Goal: Information Seeking & Learning: Learn about a topic

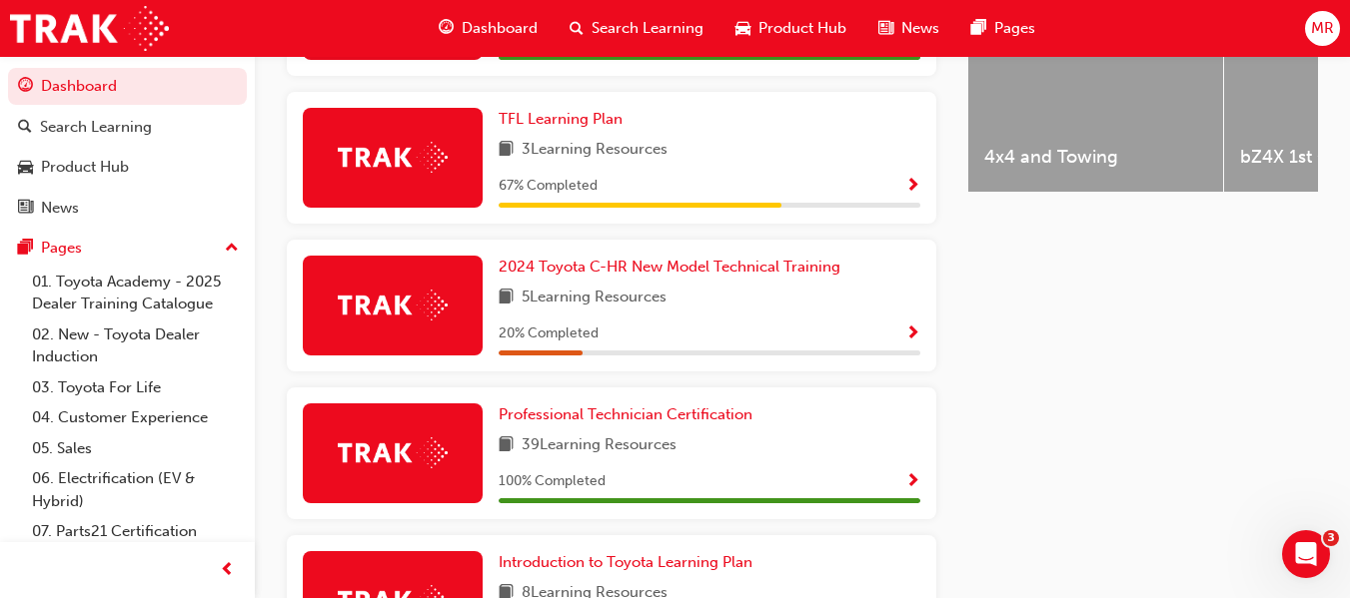
scroll to position [1075, 0]
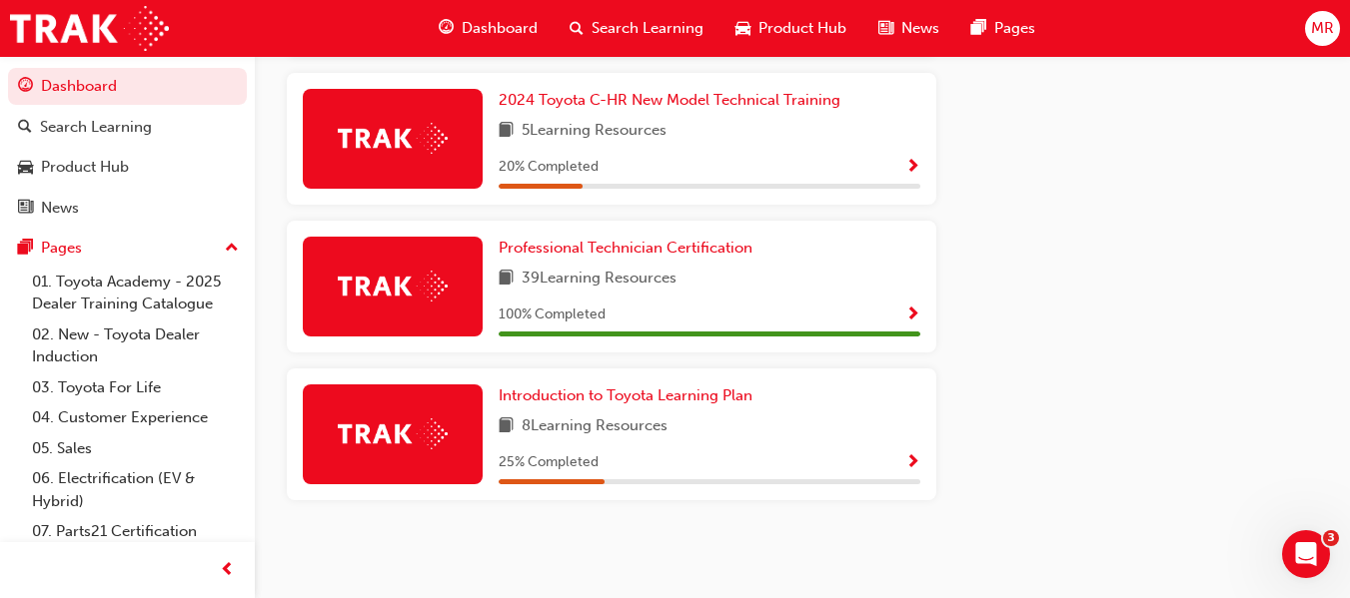
click at [913, 462] on span "Show Progress" at bounding box center [912, 464] width 15 height 18
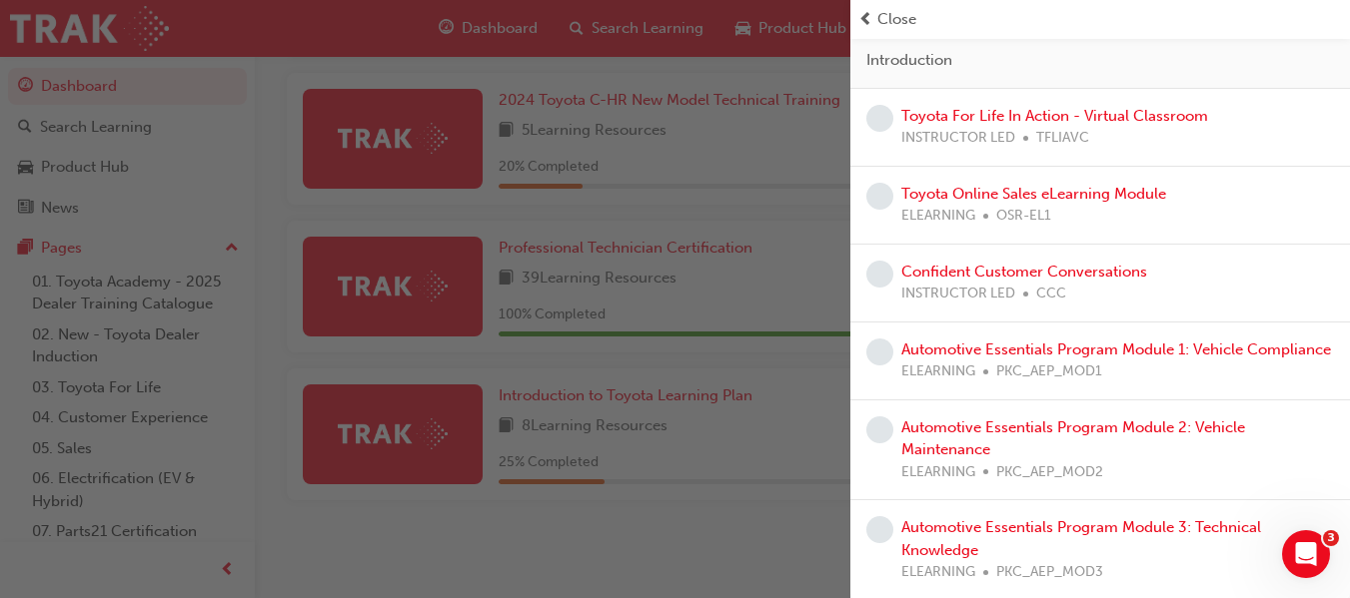
scroll to position [169, 0]
click at [955, 440] on link "Automotive Essentials Program Module 2: Vehicle Maintenance" at bounding box center [1073, 438] width 344 height 41
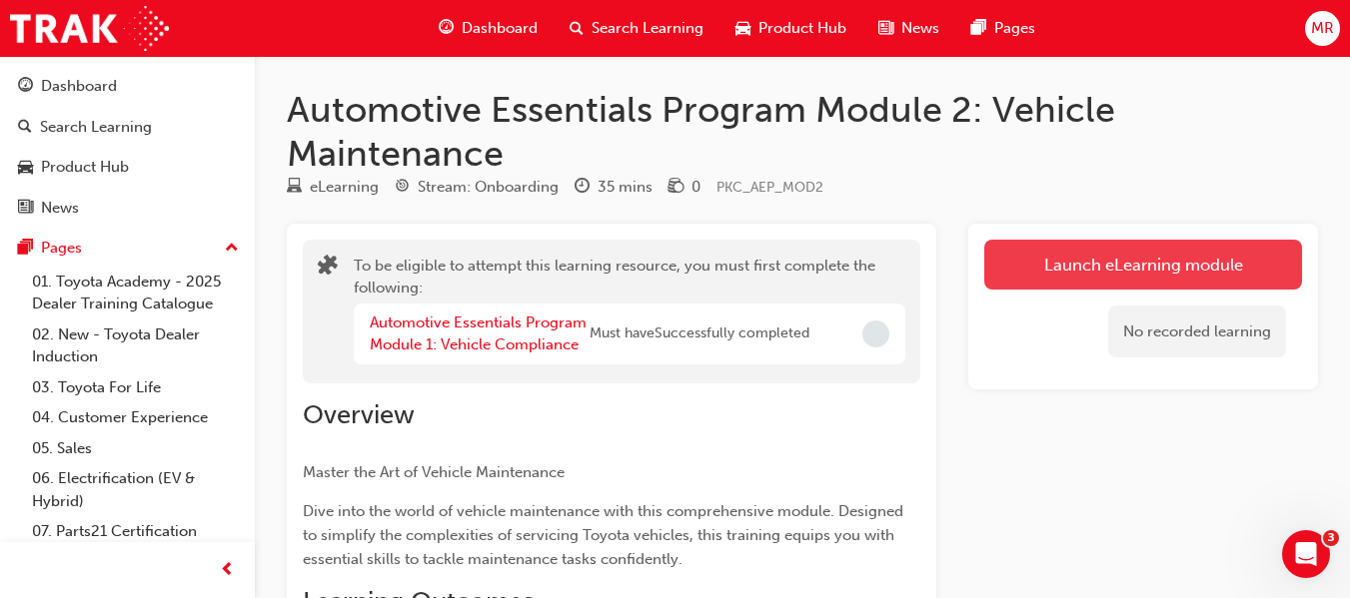
click at [1212, 253] on button "Launch eLearning module" at bounding box center [1143, 265] width 318 height 50
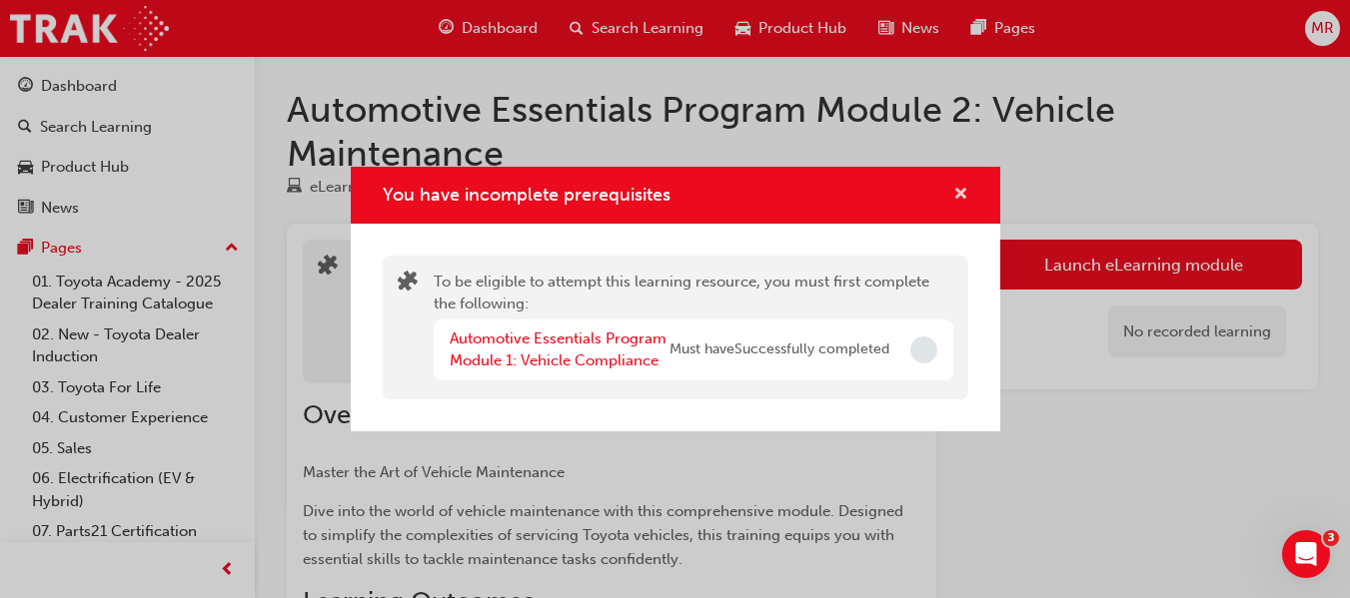
click at [959, 193] on span "cross-icon" at bounding box center [960, 196] width 15 height 18
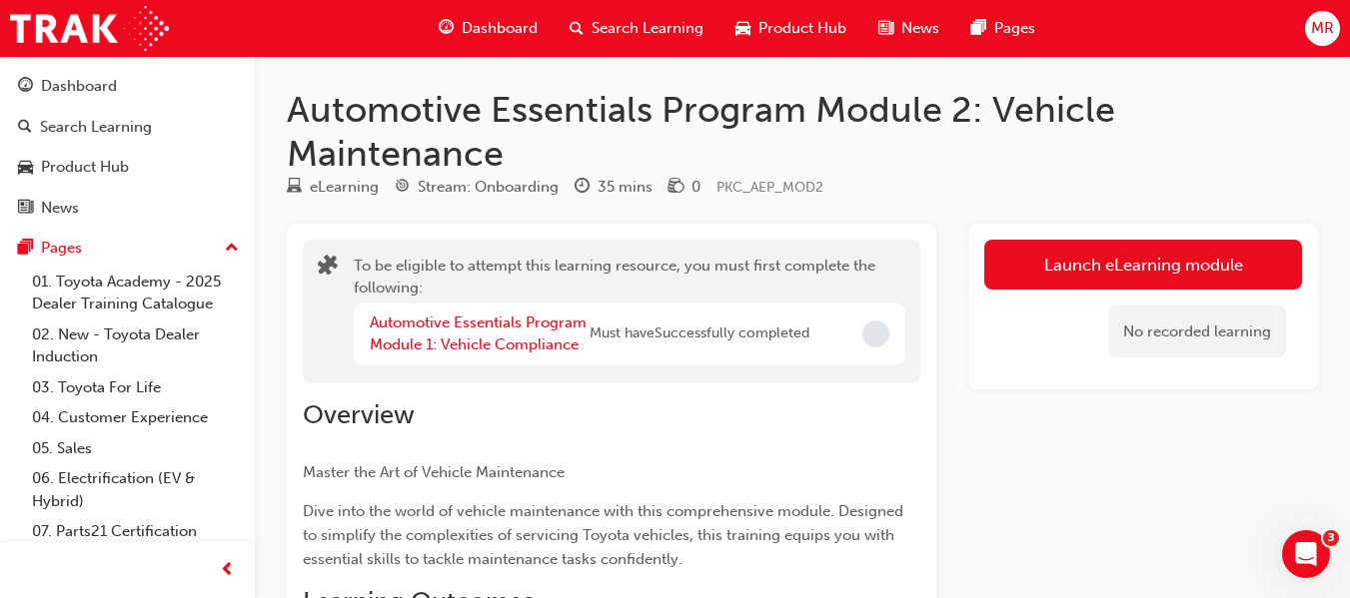
click at [480, 21] on span "Dashboard" at bounding box center [500, 28] width 76 height 23
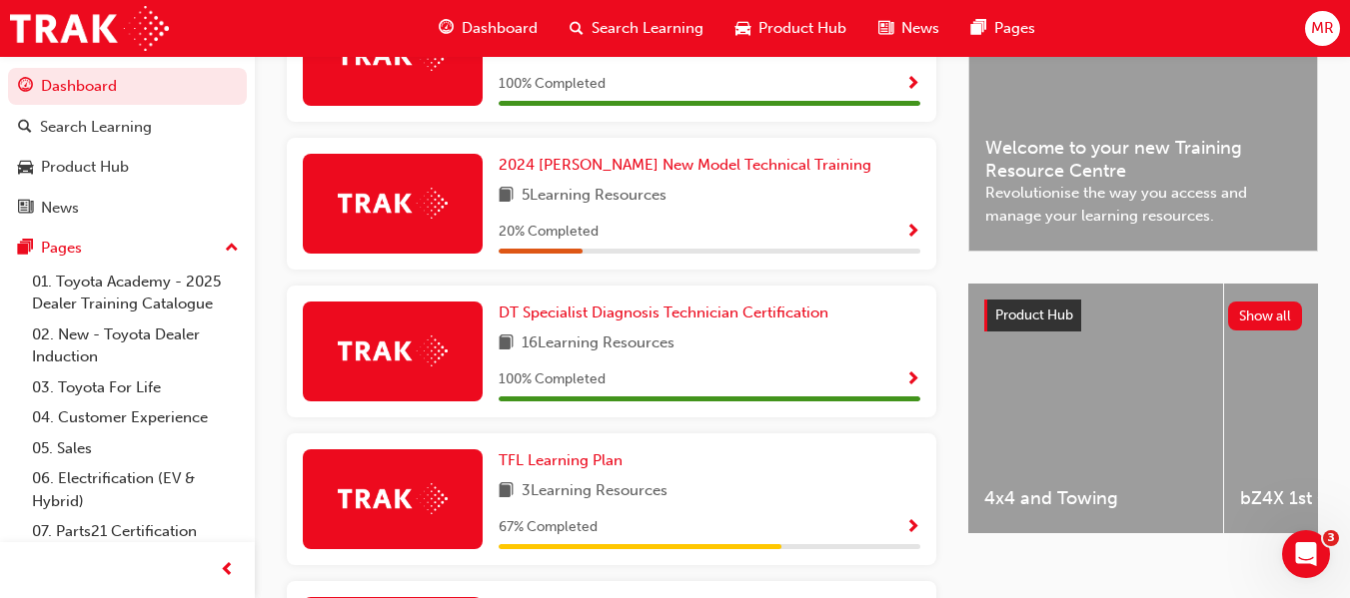
scroll to position [564, 0]
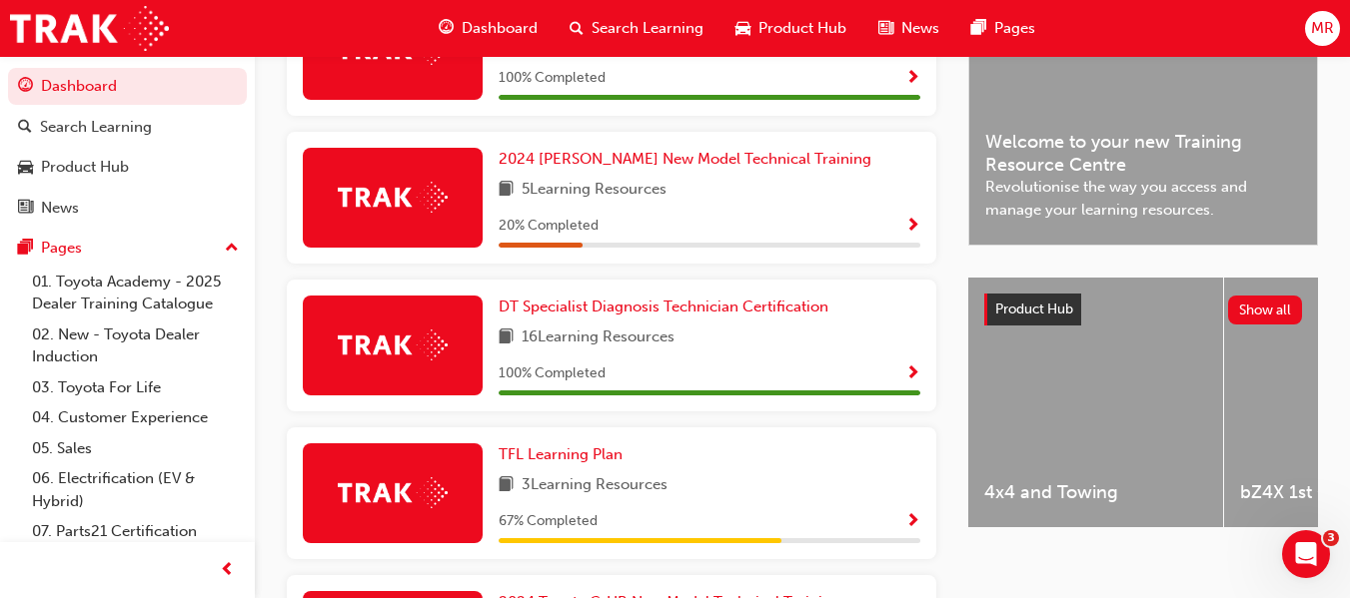
click at [914, 221] on span "Show Progress" at bounding box center [912, 227] width 15 height 18
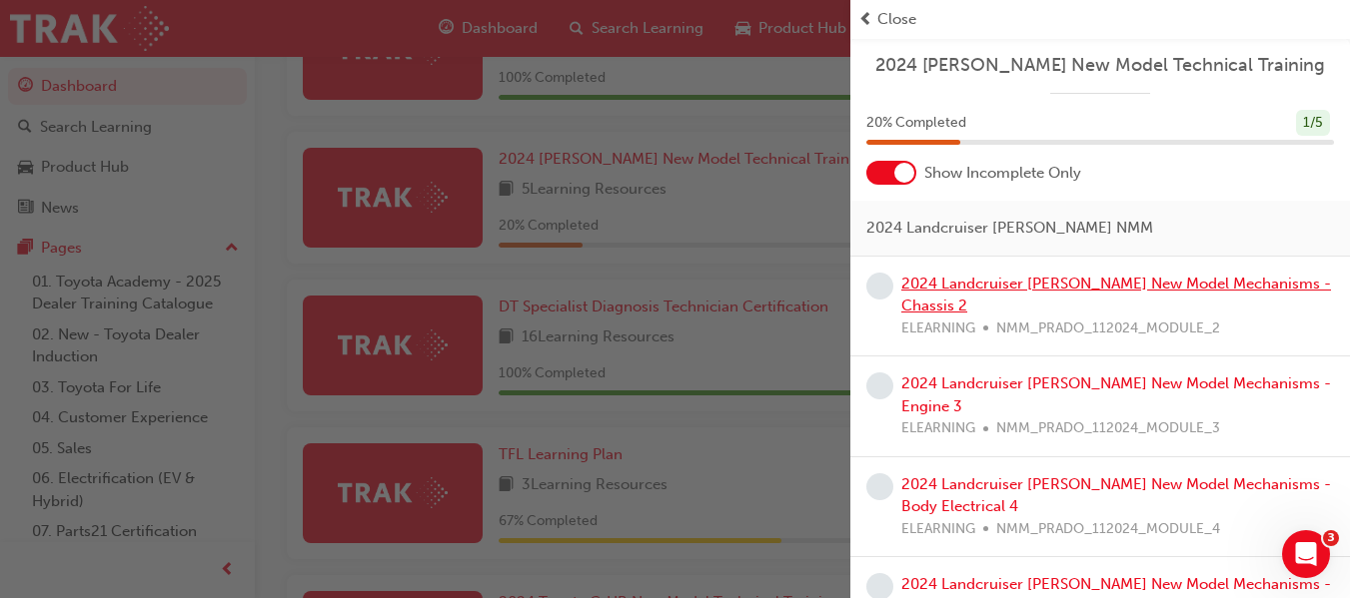
click at [1011, 281] on link "2024 Landcruiser [PERSON_NAME] New Model Mechanisms - Chassis 2" at bounding box center [1116, 295] width 430 height 41
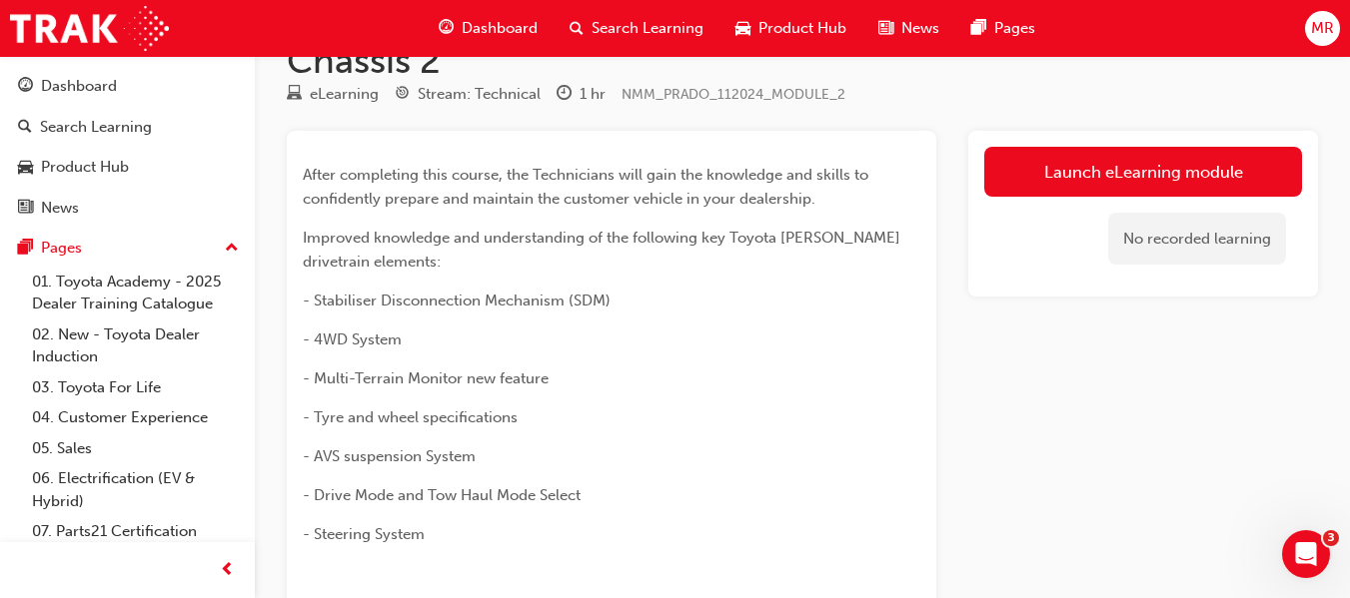
scroll to position [58, 0]
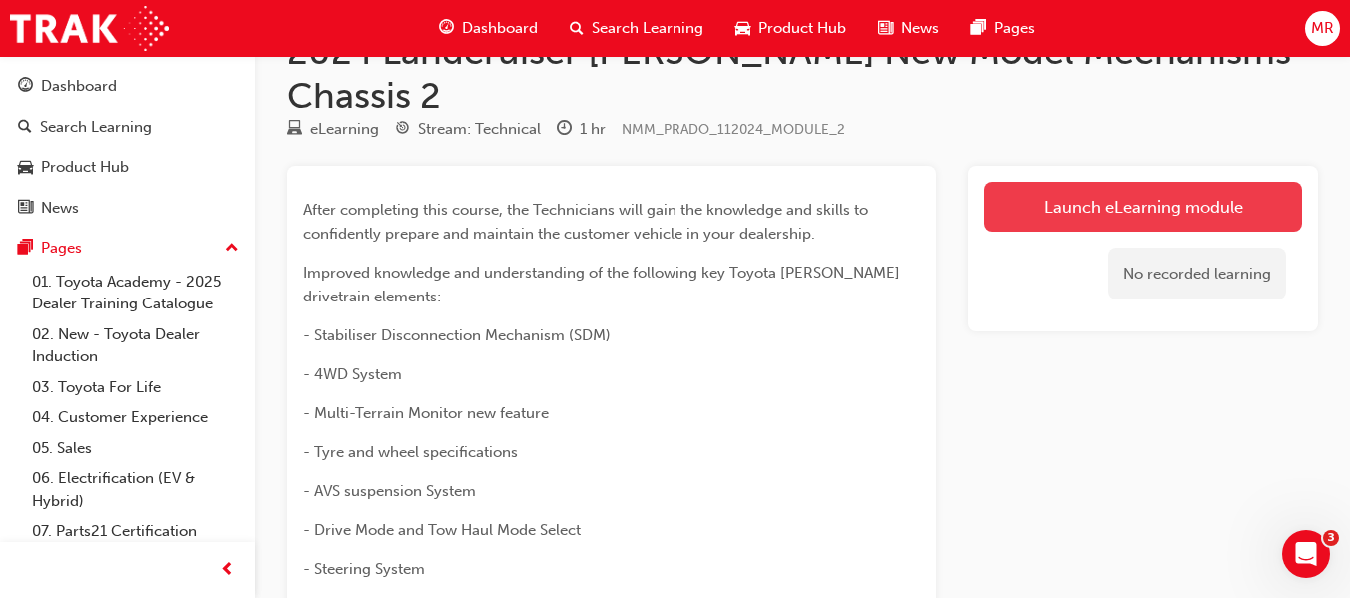
click at [1099, 182] on link "Launch eLearning module" at bounding box center [1143, 207] width 318 height 50
